Goal: Task Accomplishment & Management: Manage account settings

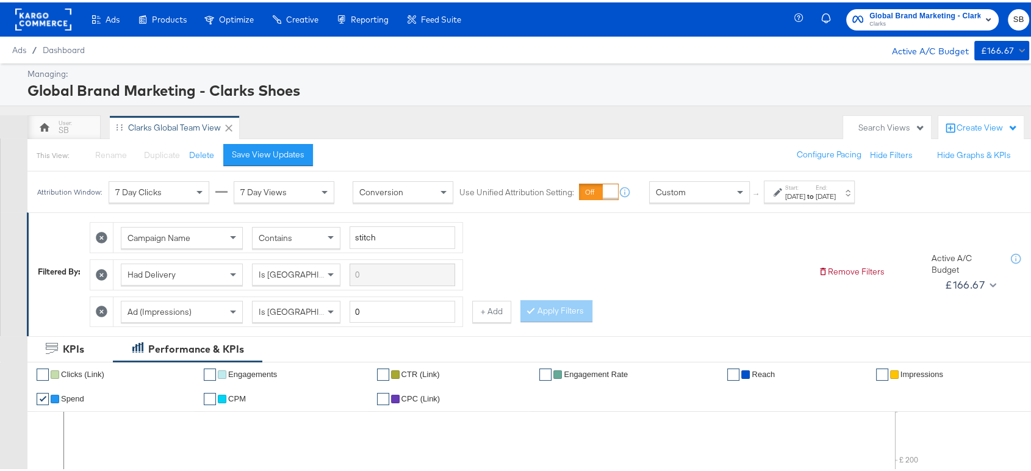
click at [895, 8] on span "Global Brand Marketing - Clarks Shoes" at bounding box center [924, 13] width 111 height 13
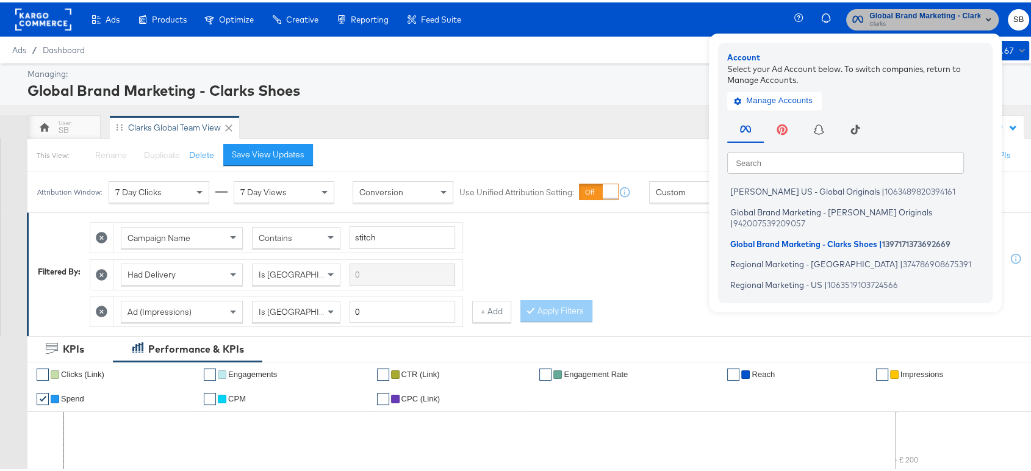
click at [895, 8] on span "Global Brand Marketing - Clarks Shoes" at bounding box center [924, 13] width 111 height 13
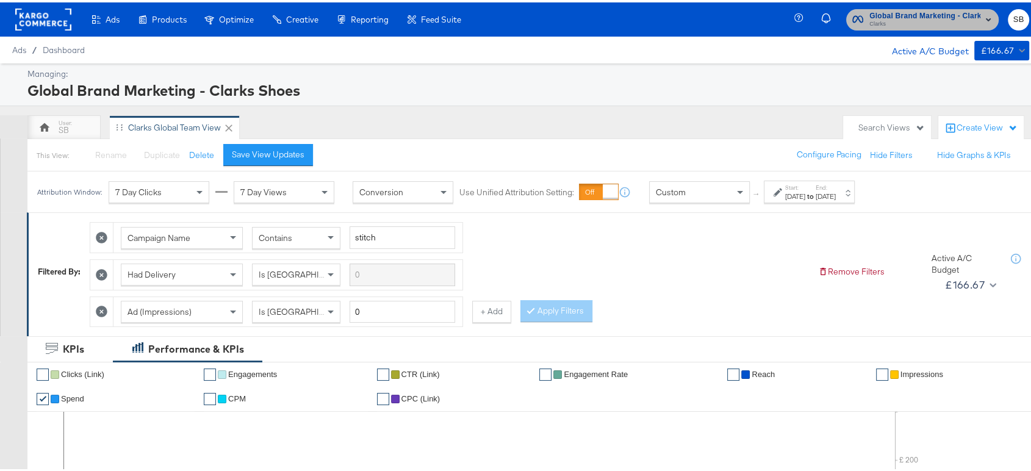
click at [895, 8] on span "Global Brand Marketing - Clarks Shoes" at bounding box center [924, 13] width 111 height 13
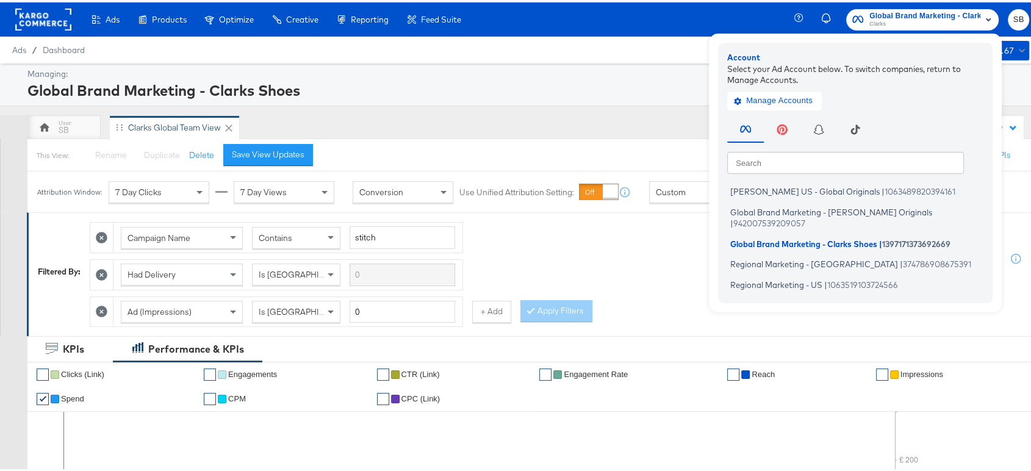
click at [596, 224] on div "Campaign Name Contains stitch Had Delivery Is Greater Than Ad (Impressions) Is …" at bounding box center [449, 268] width 718 height 111
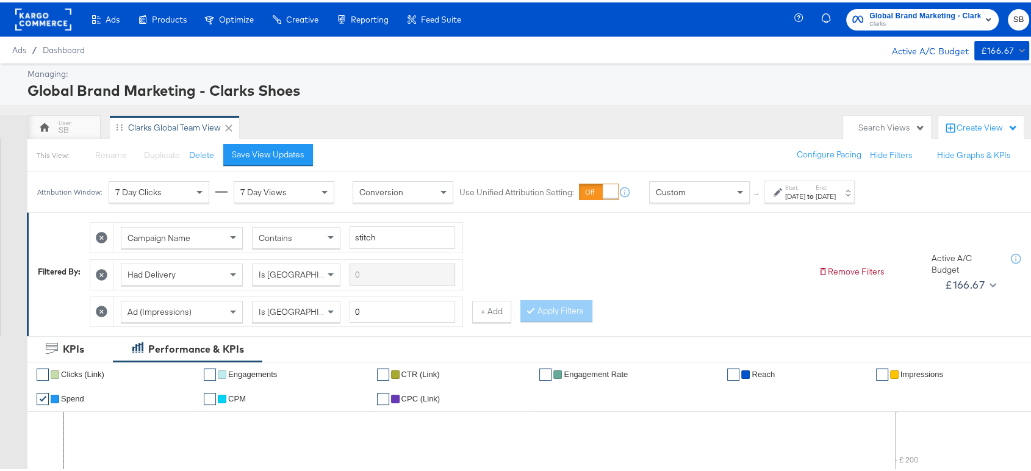
click at [805, 191] on div "[DATE]" at bounding box center [795, 194] width 20 height 10
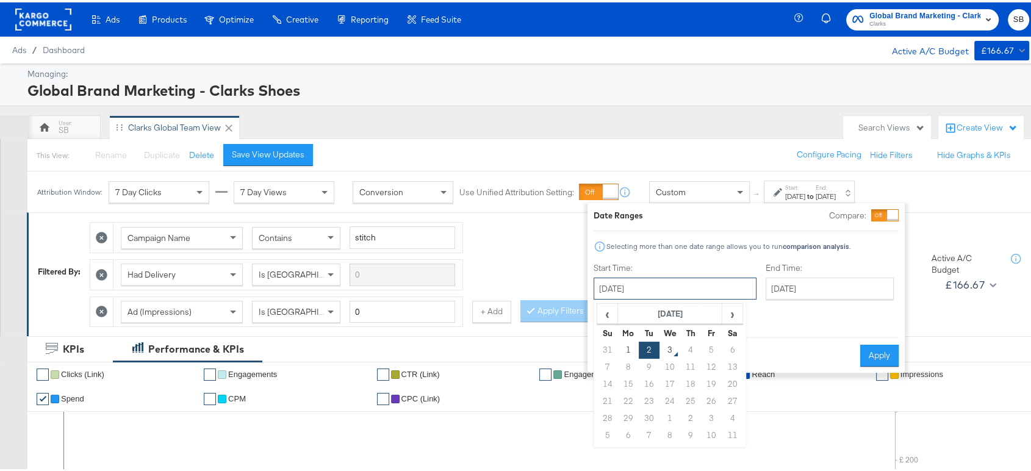
click at [680, 287] on input "[DATE]" at bounding box center [674, 286] width 163 height 22
click at [626, 340] on td "1" at bounding box center [628, 347] width 21 height 17
type input "[DATE]"
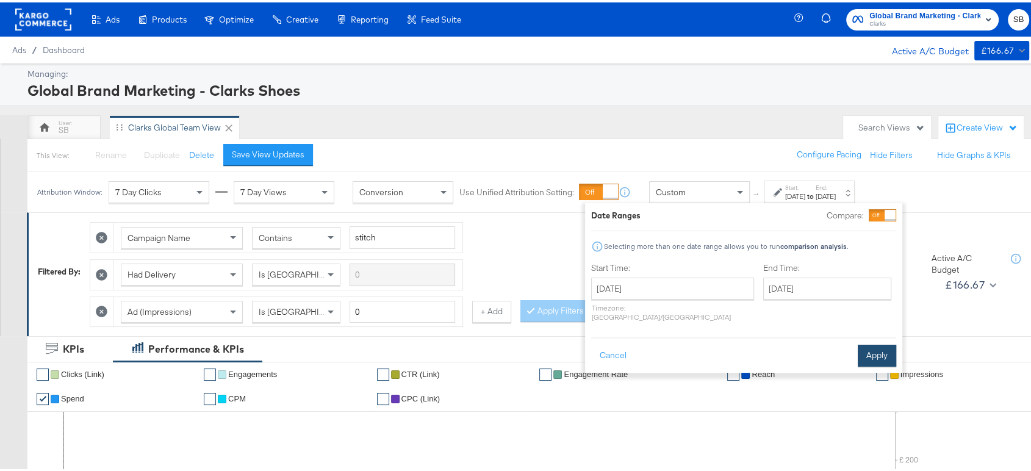
click at [864, 342] on button "Apply" at bounding box center [876, 353] width 38 height 22
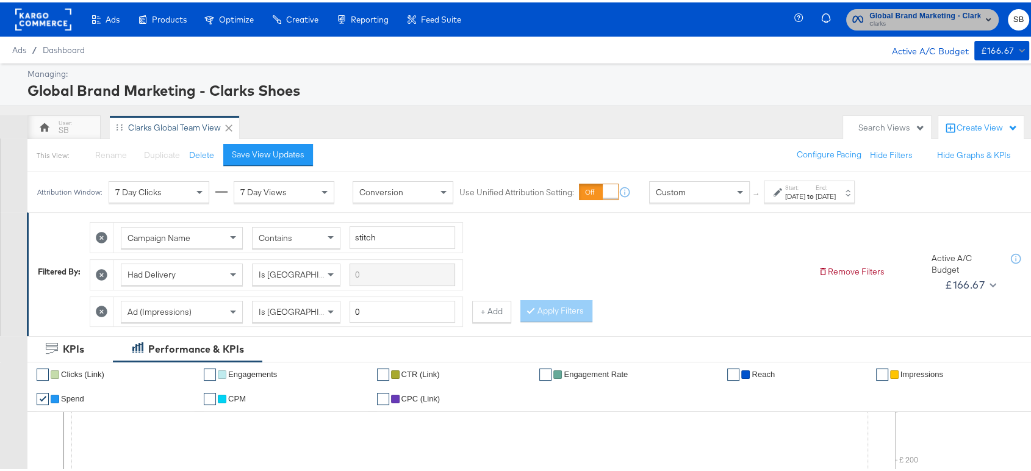
click at [874, 23] on span "Clarks" at bounding box center [924, 22] width 111 height 10
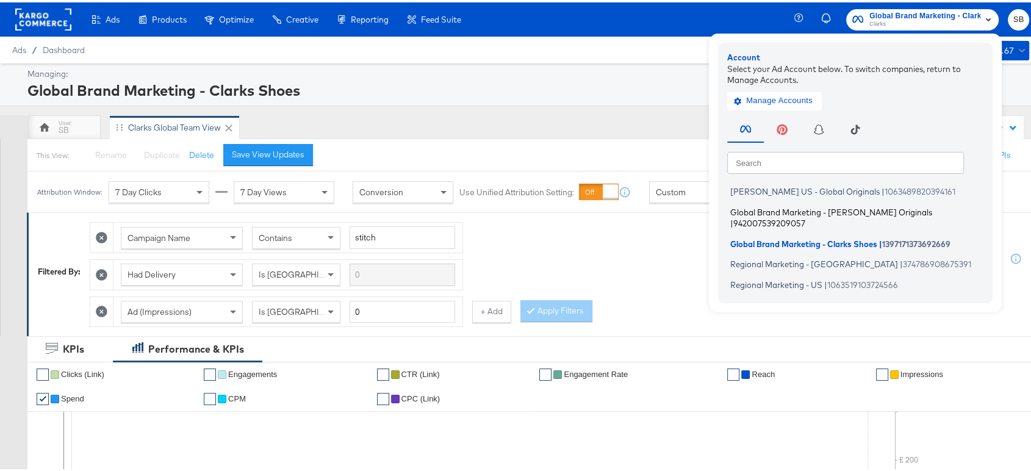
click at [800, 208] on span "Global Brand Marketing - [PERSON_NAME] Originals" at bounding box center [831, 209] width 202 height 10
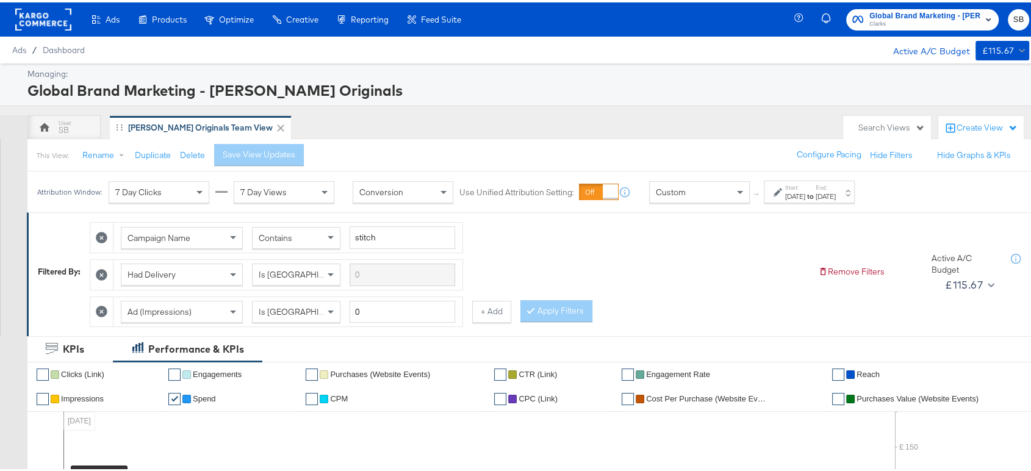
click at [668, 302] on div "Campaign Name Contains stitch Had Delivery Is Greater Than Ad (Impressions) Is …" at bounding box center [449, 268] width 718 height 111
click at [805, 195] on div "[DATE]" at bounding box center [795, 194] width 20 height 10
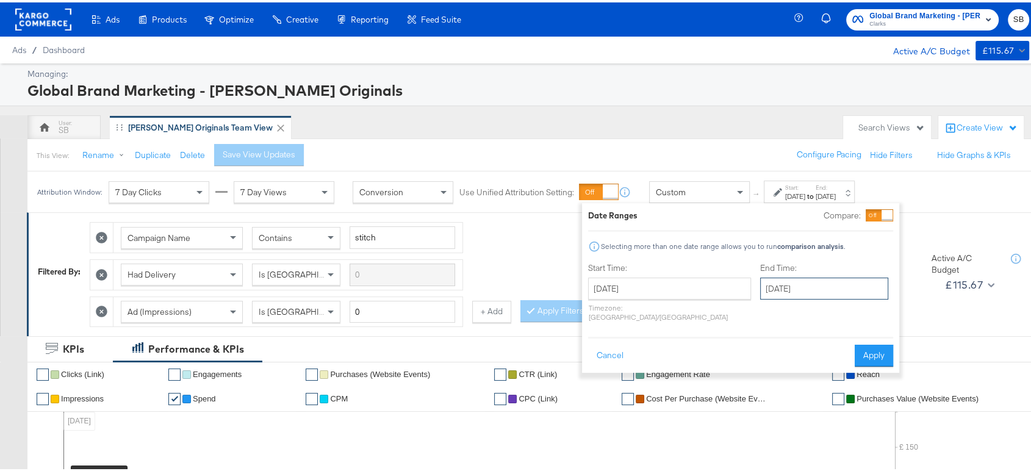
click at [760, 280] on input "[DATE]" at bounding box center [824, 286] width 128 height 22
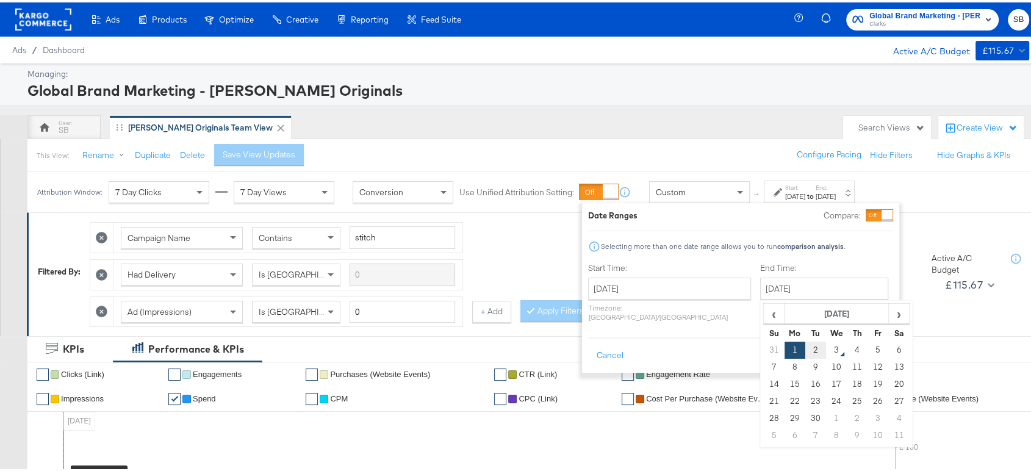
click at [805, 340] on td "2" at bounding box center [815, 347] width 21 height 17
type input "[DATE]"
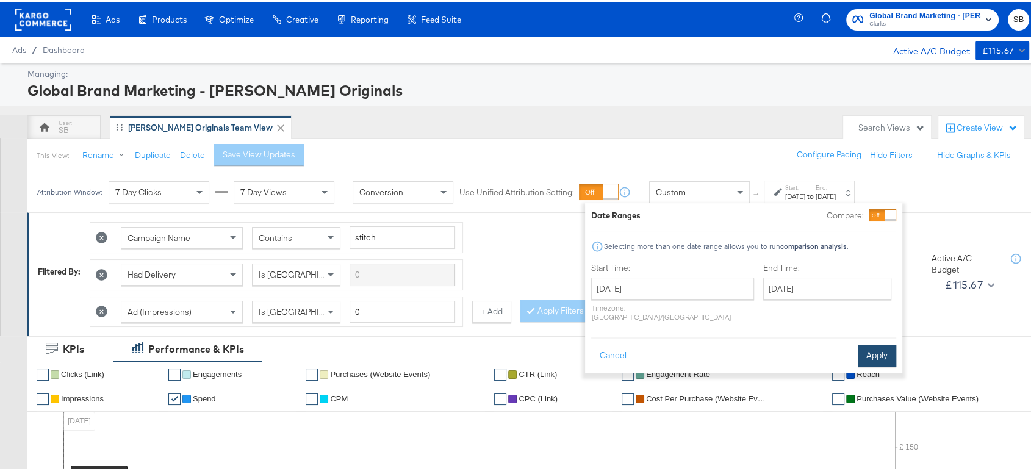
click at [863, 342] on button "Apply" at bounding box center [876, 353] width 38 height 22
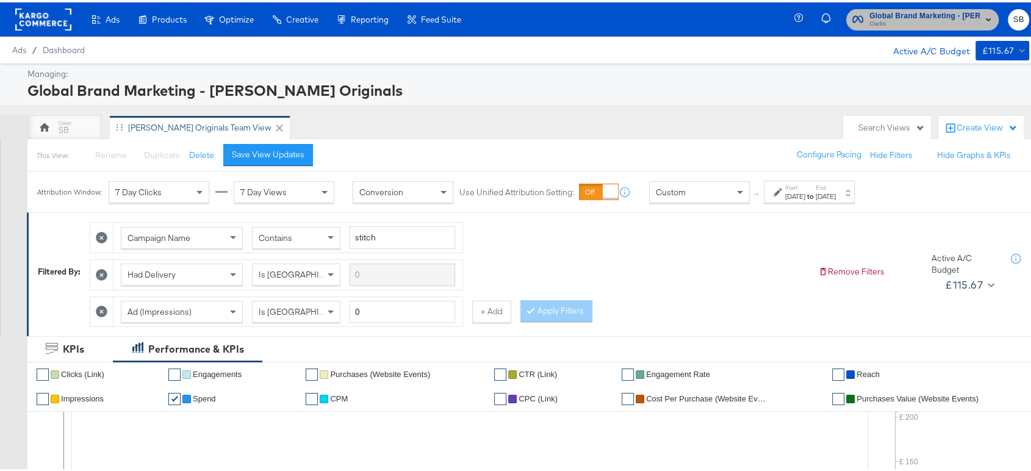
click at [952, 12] on span "Global Brand Marketing - [PERSON_NAME] Originals" at bounding box center [924, 13] width 111 height 13
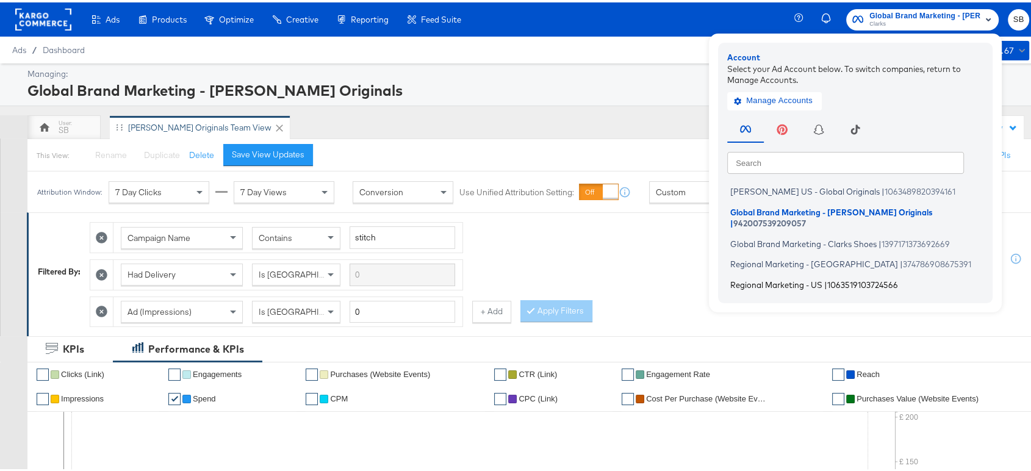
click at [746, 277] on span "Regional Marketing - US" at bounding box center [776, 282] width 92 height 10
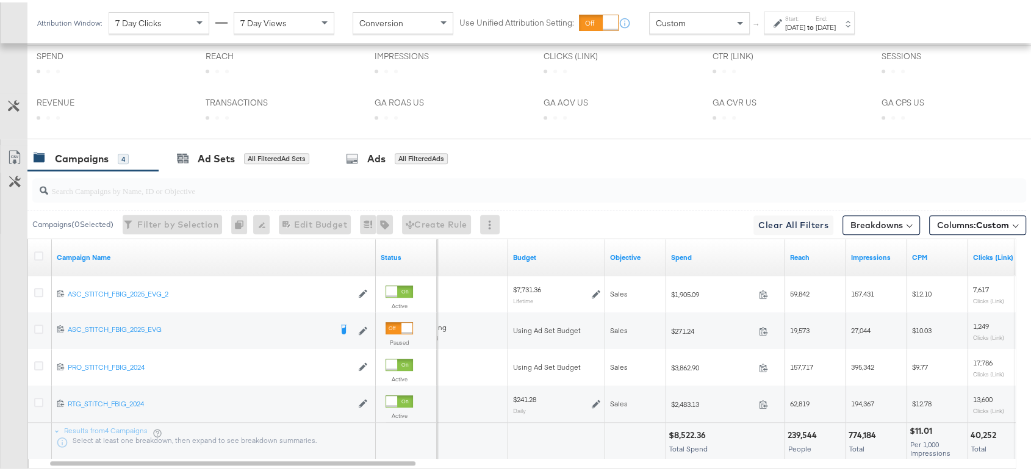
scroll to position [581, 0]
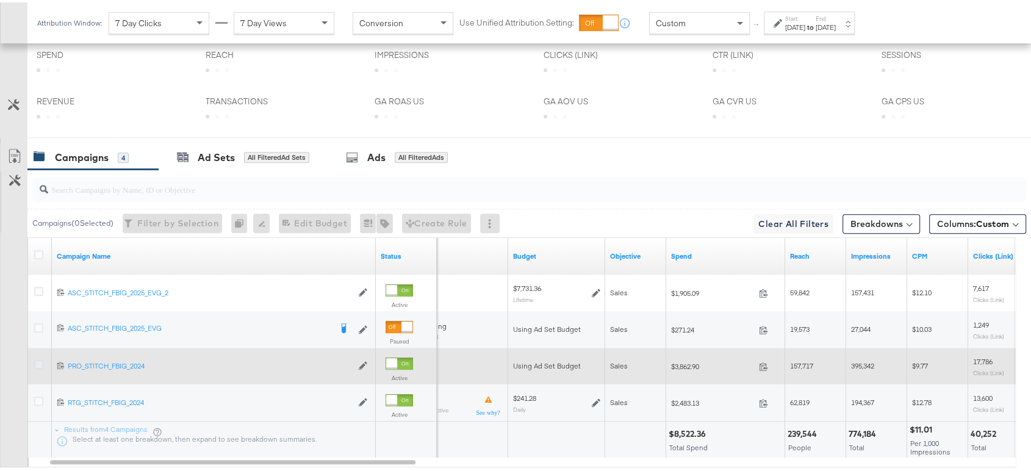
click at [39, 360] on icon at bounding box center [38, 361] width 9 height 9
click at [0, 0] on input "checkbox" at bounding box center [0, 0] width 0 height 0
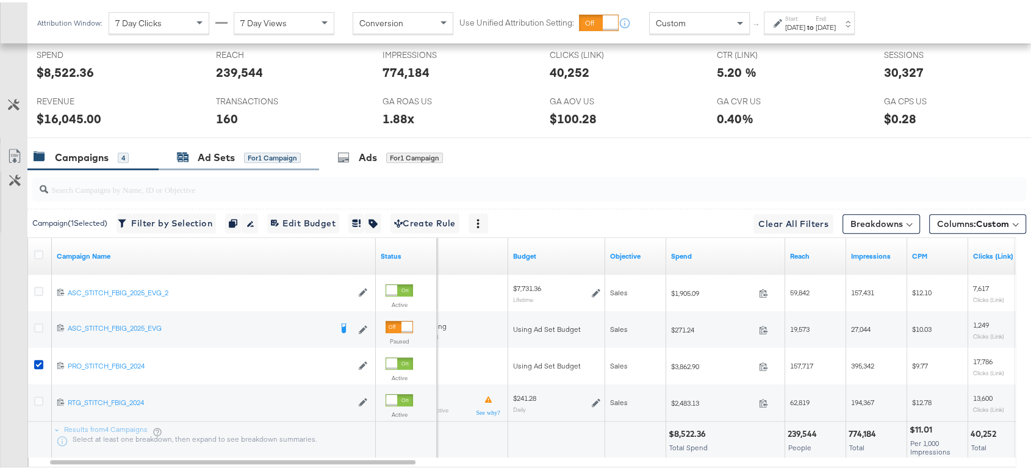
click at [216, 154] on div "Ad Sets" at bounding box center [216, 155] width 37 height 14
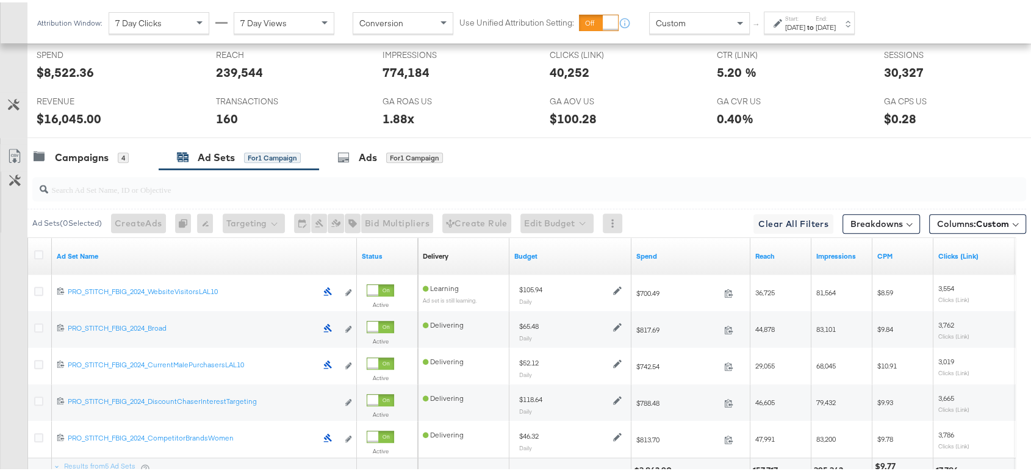
click at [805, 23] on div "Aug 24th 2025" at bounding box center [795, 25] width 20 height 10
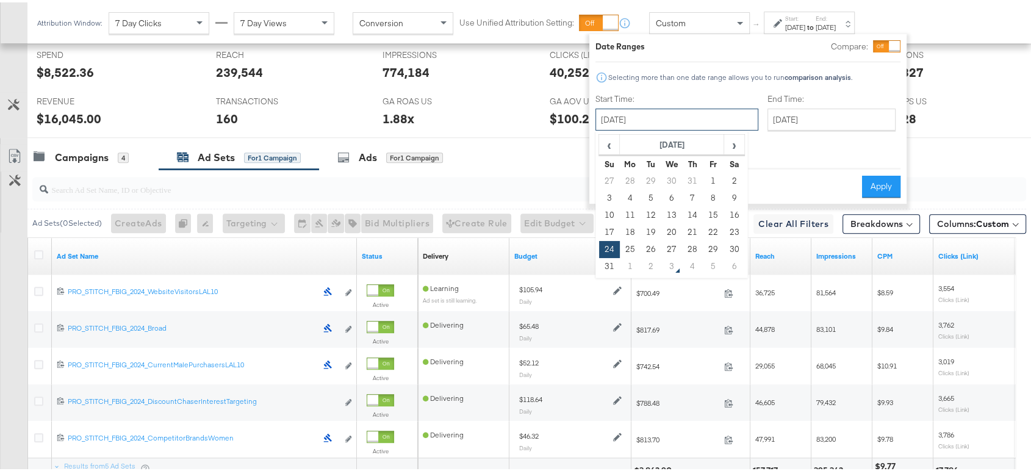
click at [695, 124] on input "August 24th 2025" at bounding box center [676, 117] width 163 height 22
click at [713, 249] on td "29" at bounding box center [712, 246] width 21 height 17
type input "August 29th 2025"
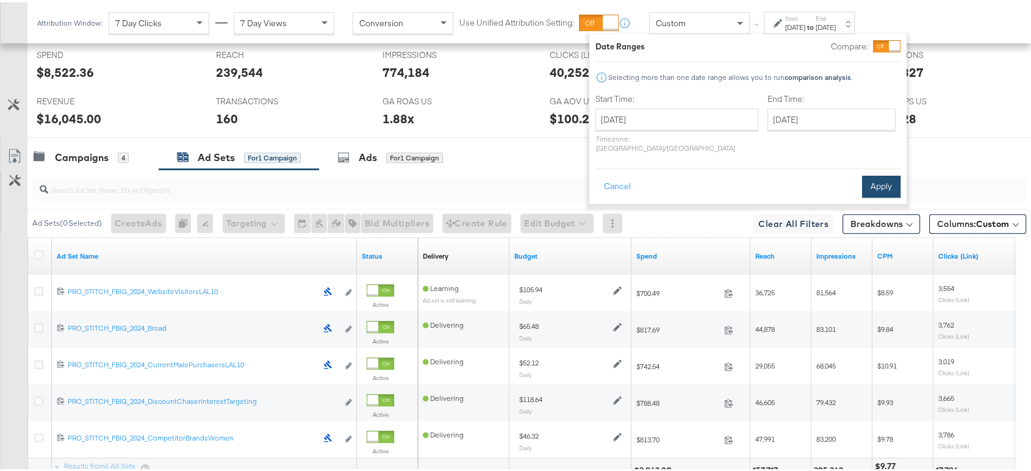
click at [880, 173] on button "Apply" at bounding box center [881, 184] width 38 height 22
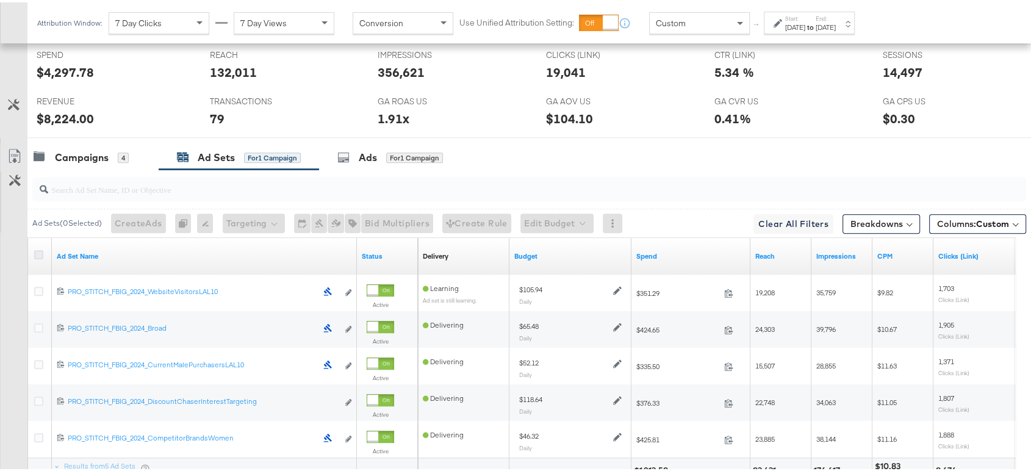
click at [38, 248] on icon at bounding box center [38, 252] width 9 height 9
click at [0, 0] on input "checkbox" at bounding box center [0, 0] width 0 height 0
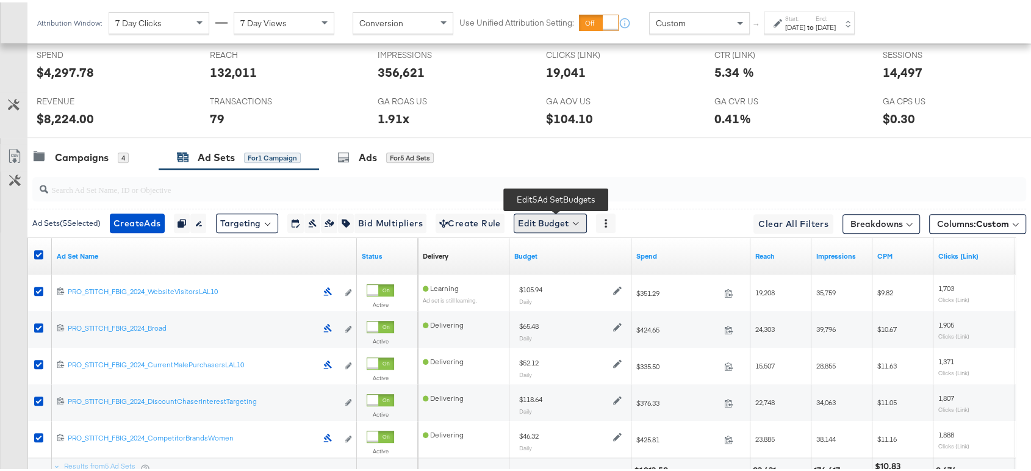
click at [532, 223] on button "Edit Budget" at bounding box center [549, 221] width 73 height 20
click at [551, 254] on span "Edit Ad Set Budget" at bounding box center [554, 253] width 70 height 16
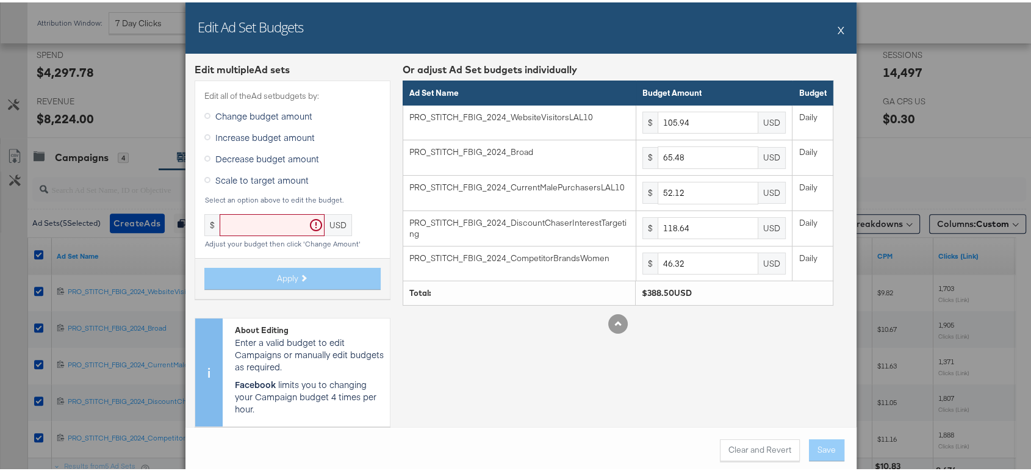
click at [837, 31] on button "X" at bounding box center [840, 27] width 7 height 24
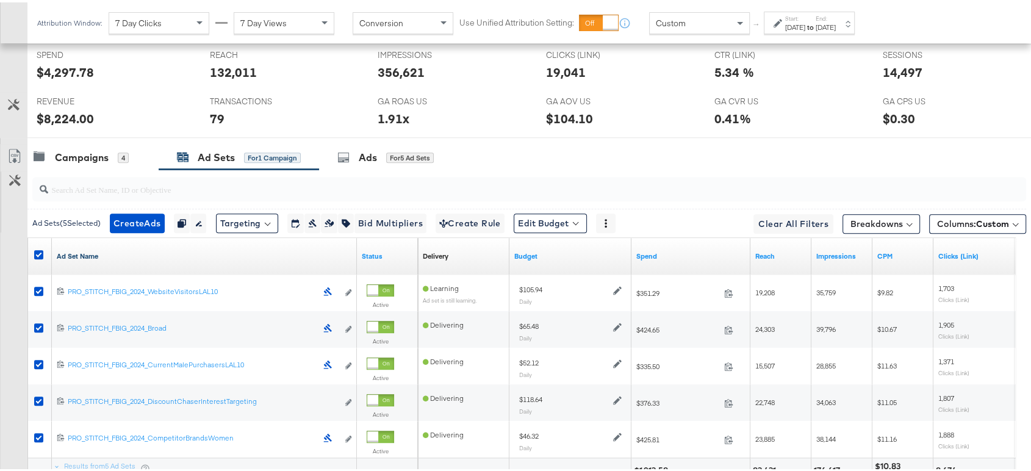
click at [82, 252] on link "Ad Set Name" at bounding box center [204, 254] width 295 height 10
click at [82, 252] on link "Ad Set Name ↓" at bounding box center [204, 254] width 295 height 10
click at [578, 218] on span at bounding box center [575, 219] width 5 height 5
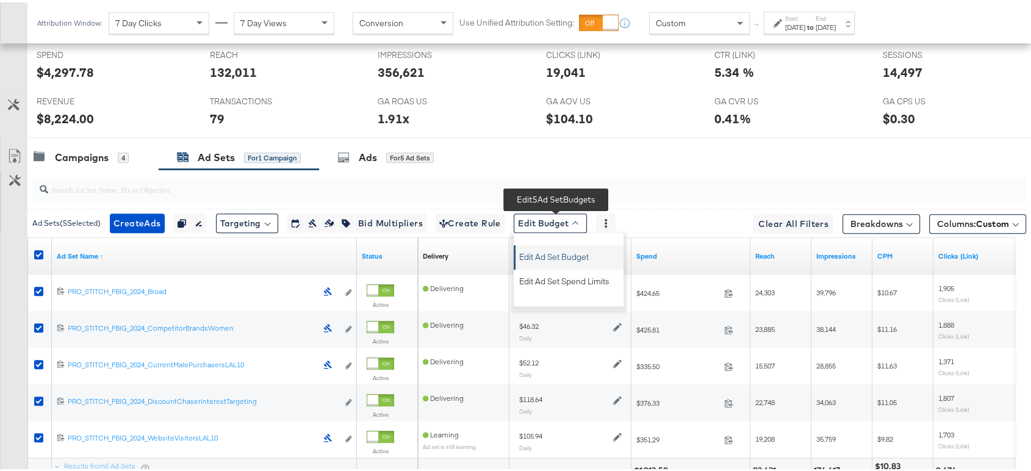
click at [586, 248] on span "Edit Ad Set Budget" at bounding box center [554, 253] width 70 height 16
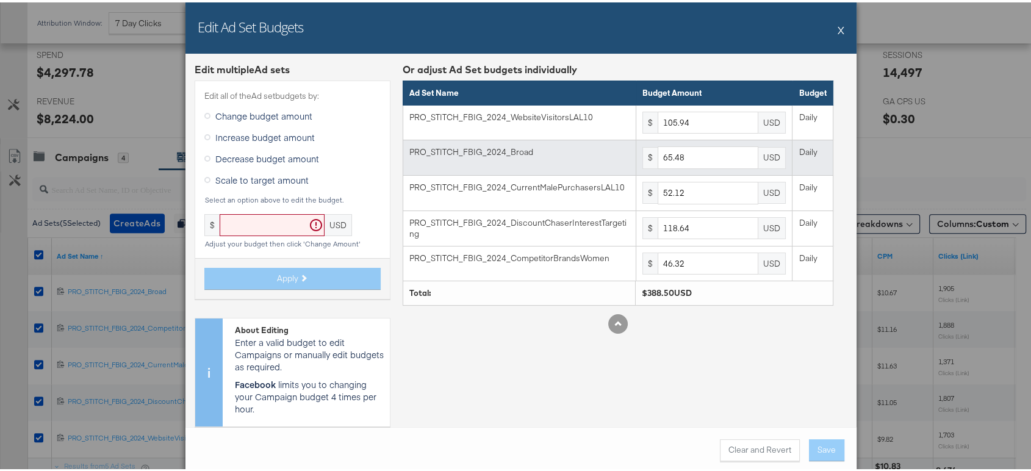
click at [523, 155] on td "PRO_STITCH_FBIG_2024_Broad" at bounding box center [518, 155] width 233 height 35
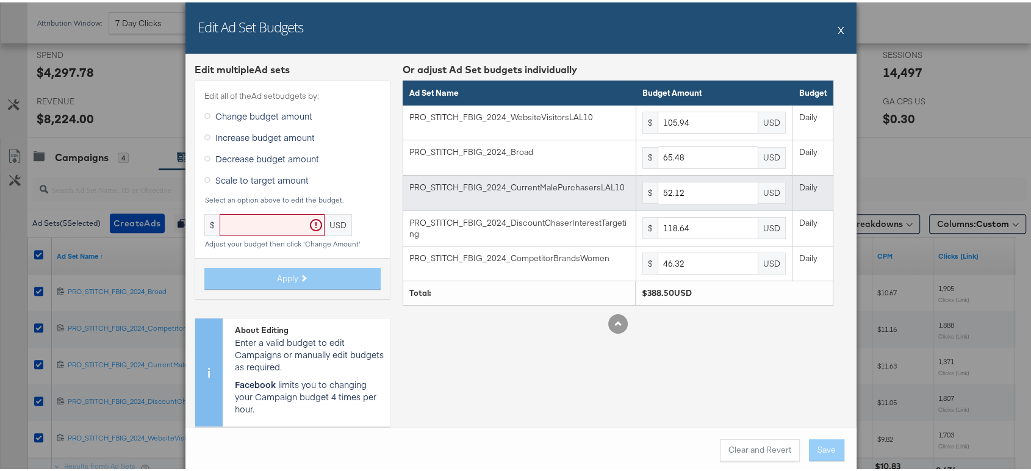
click at [492, 195] on td "PRO_STITCH_FBIG_2024_CurrentMalePurchasersLAL10" at bounding box center [518, 190] width 233 height 35
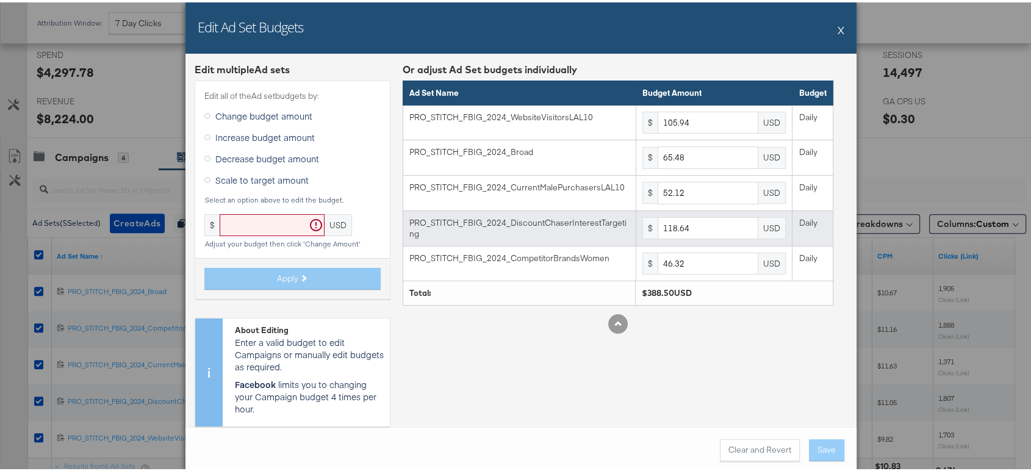
click at [534, 216] on div "PRO_STITCH_FBIG_2024_DiscountChaserInterestTargeting" at bounding box center [519, 226] width 220 height 23
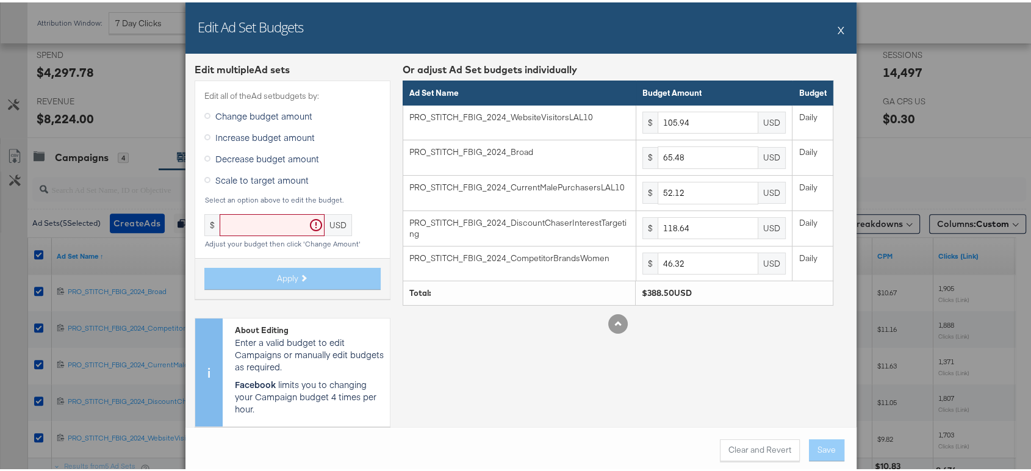
click at [837, 27] on button "X" at bounding box center [840, 27] width 7 height 24
